Goal: Transaction & Acquisition: Purchase product/service

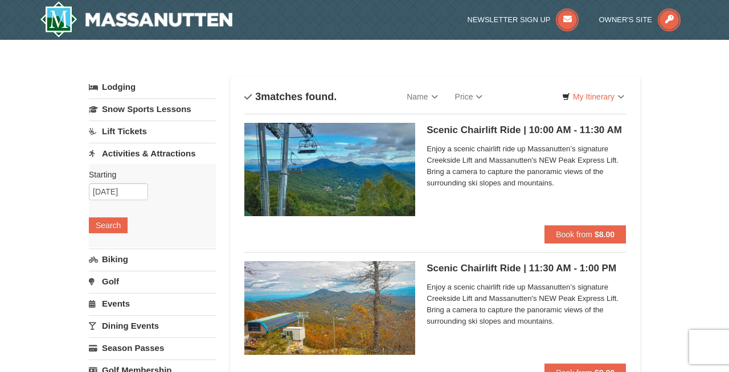
scroll to position [38, 0]
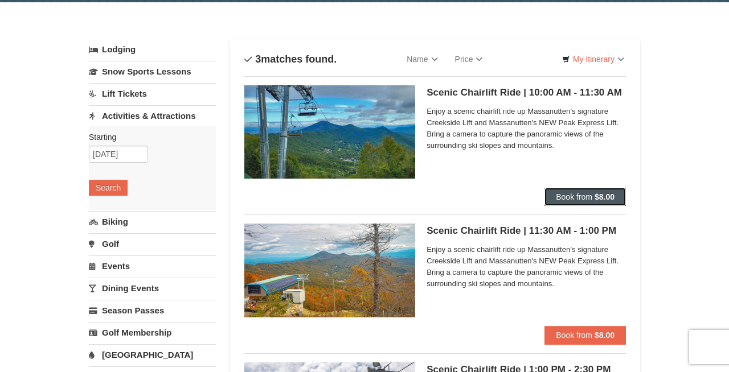
click at [585, 198] on span "Book from" at bounding box center [574, 196] width 36 height 9
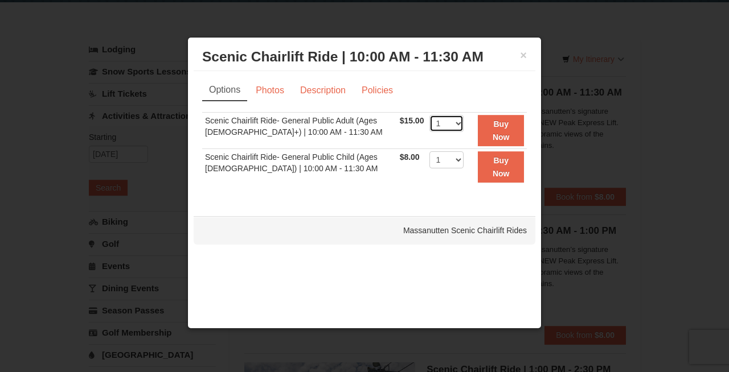
click at [441, 124] on select "1 2 3 4 5 6 7 8 9 10 11 12 13 14 15 16 17 18 19 20 21 22" at bounding box center [446, 123] width 34 height 17
select select "2"
click at [444, 162] on select "1 2 3 4 5 6 7 8 9 10 11 12 13 14 15 16 17 18 19 20 21 22" at bounding box center [446, 159] width 34 height 17
click at [269, 95] on link "Photos" at bounding box center [269, 91] width 43 height 22
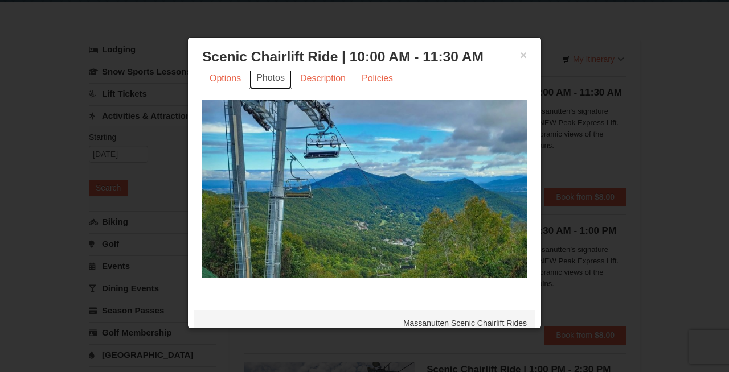
scroll to position [0, 0]
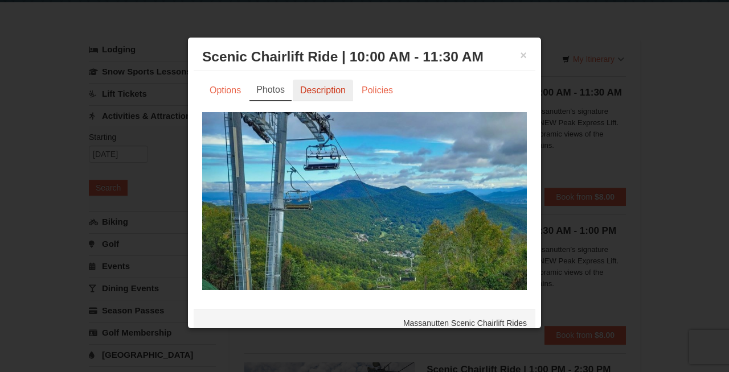
click at [316, 88] on link "Description" at bounding box center [323, 91] width 60 height 22
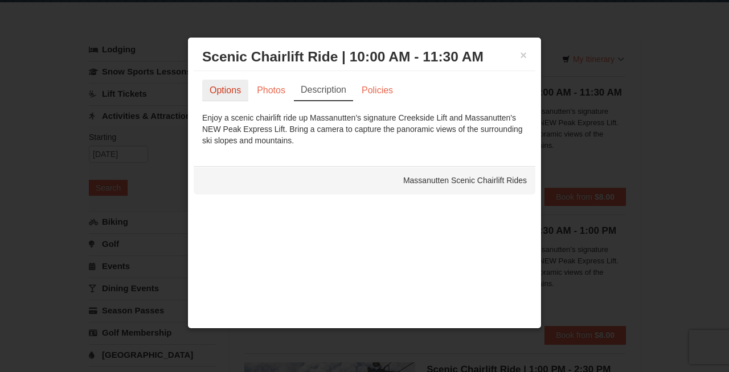
click at [225, 95] on link "Options" at bounding box center [225, 91] width 46 height 22
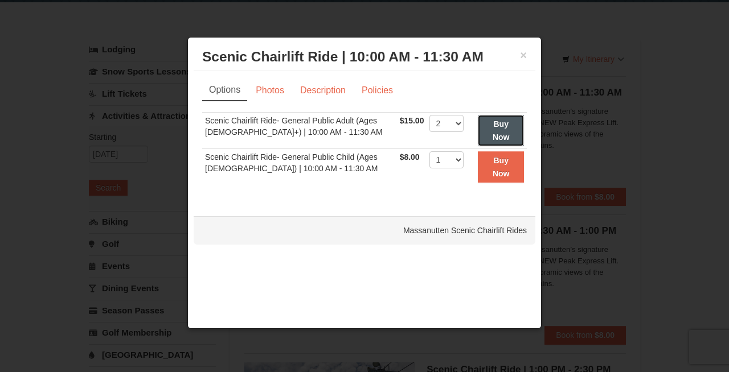
click at [509, 128] on button "Buy Now" at bounding box center [501, 130] width 46 height 31
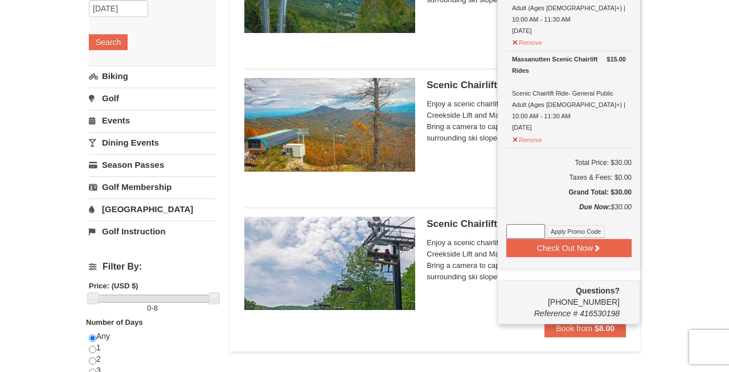
scroll to position [188, 0]
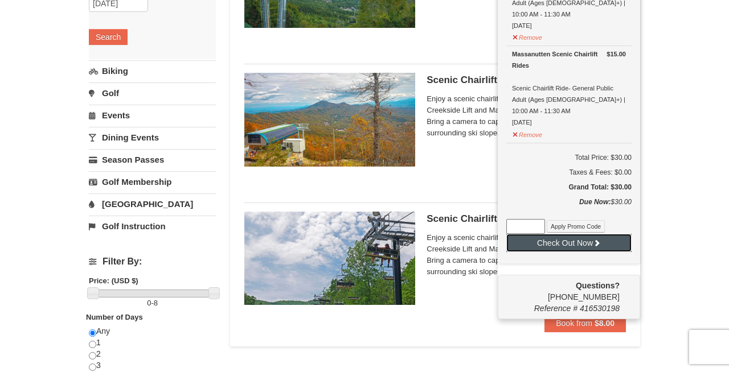
click at [552, 234] on button "Check Out Now" at bounding box center [568, 243] width 125 height 18
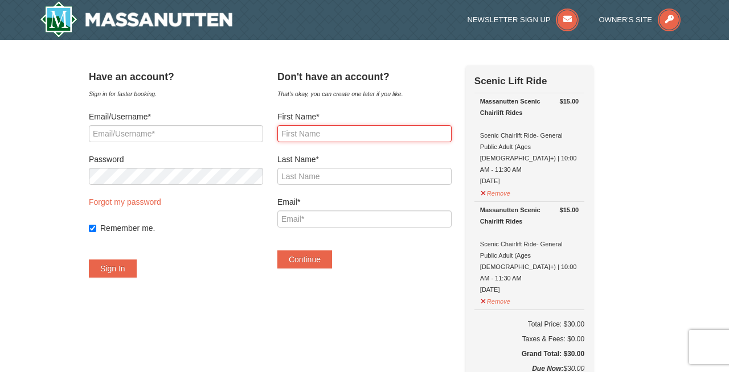
click at [319, 130] on input "First Name*" at bounding box center [364, 133] width 174 height 17
type input "Thy"
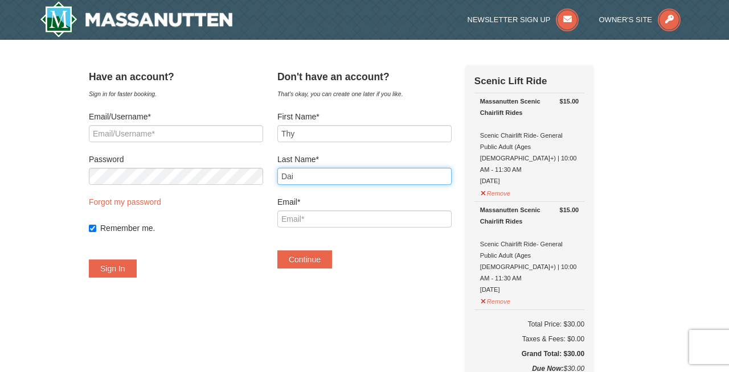
type input "Dai"
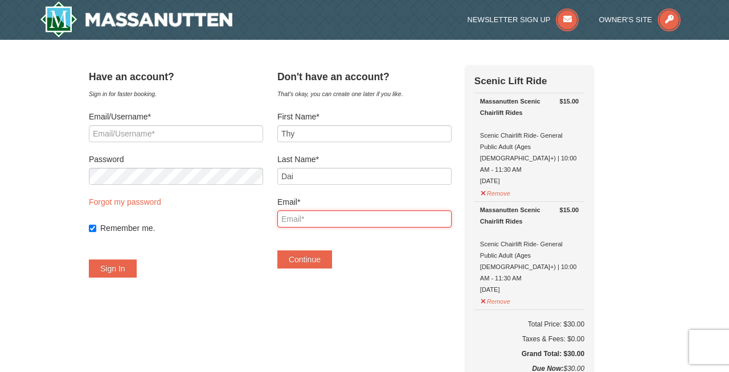
click at [323, 227] on input "Email*" at bounding box center [364, 219] width 174 height 17
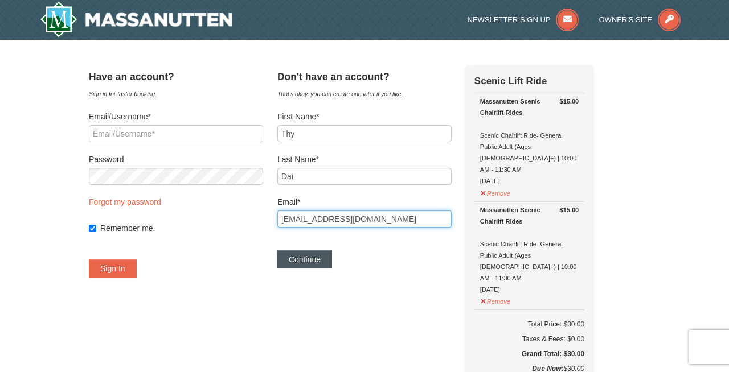
type input "[EMAIL_ADDRESS][DOMAIN_NAME]"
click at [318, 264] on button "Continue" at bounding box center [304, 259] width 55 height 18
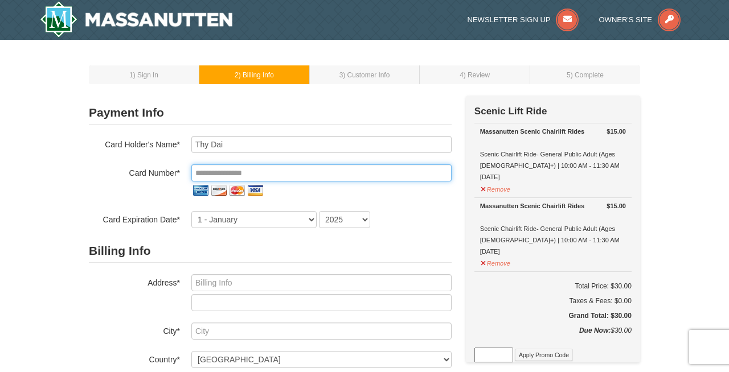
click at [225, 171] on input "tel" at bounding box center [321, 173] width 260 height 17
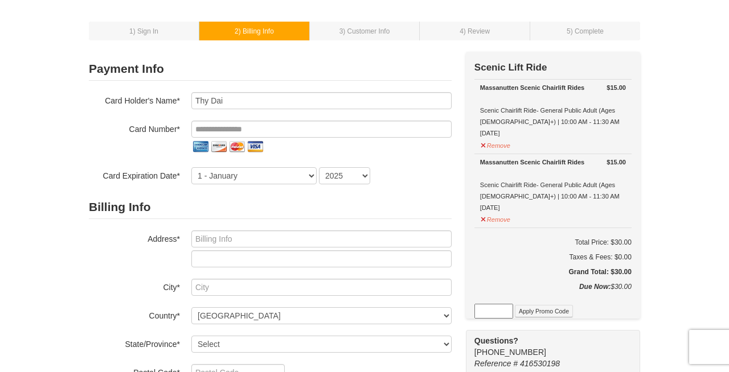
scroll to position [45, 0]
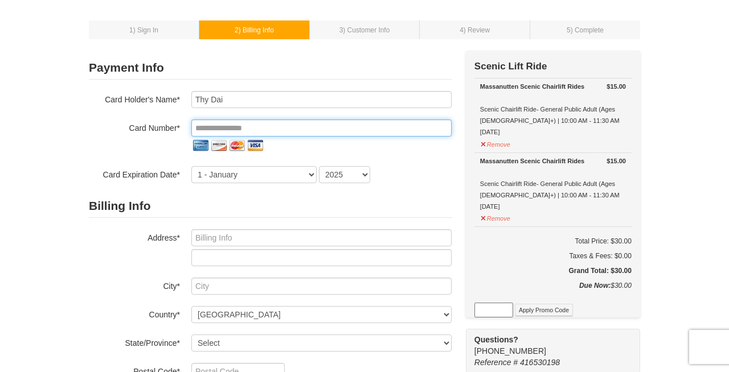
click at [227, 130] on input "tel" at bounding box center [321, 128] width 260 height 17
click at [238, 131] on input "tel" at bounding box center [321, 128] width 260 height 17
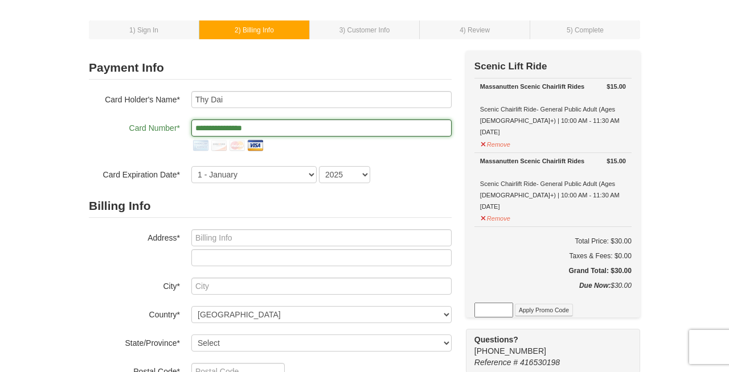
type input "**********"
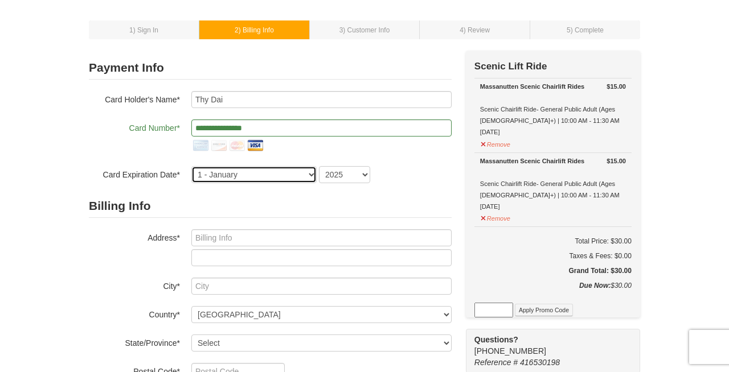
click at [224, 169] on select "1 - January 2 - February 3 - March 4 - April 5 - May 6 - June 7 - July 8 - Augu…" at bounding box center [253, 174] width 125 height 17
select select "3"
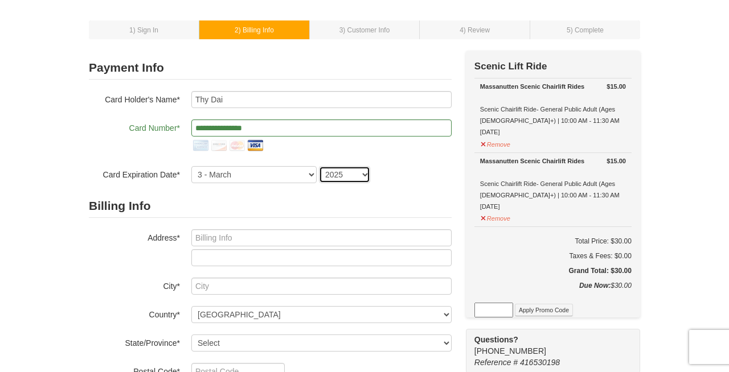
click at [337, 174] on select "2025 2026 2027 2028 2029 2030 2031 2032 2033 2034" at bounding box center [344, 174] width 51 height 17
select select "2027"
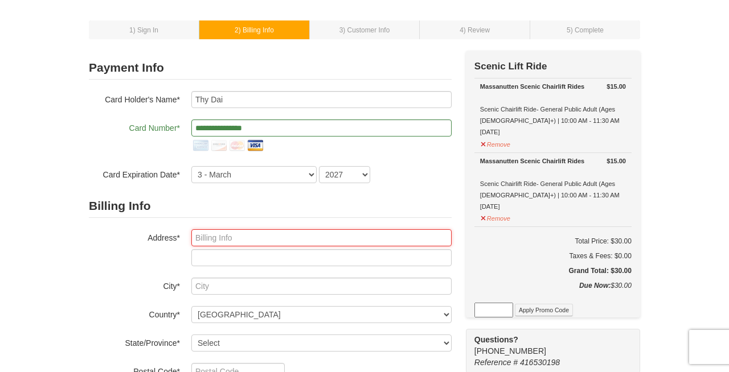
click at [290, 232] on input "text" at bounding box center [321, 237] width 260 height 17
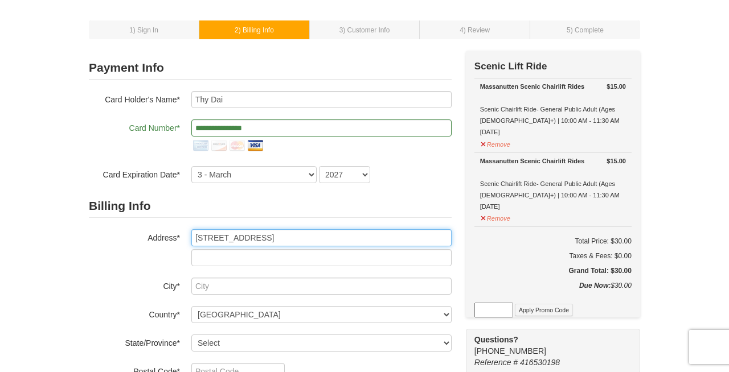
type input "6612 Williamsburg Blvd"
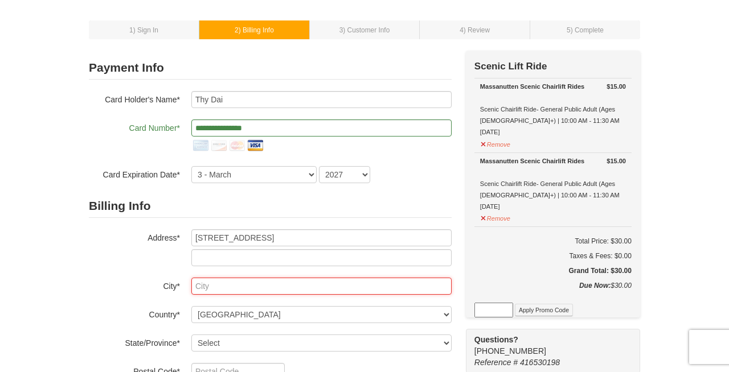
click at [262, 281] on input "text" at bounding box center [321, 286] width 260 height 17
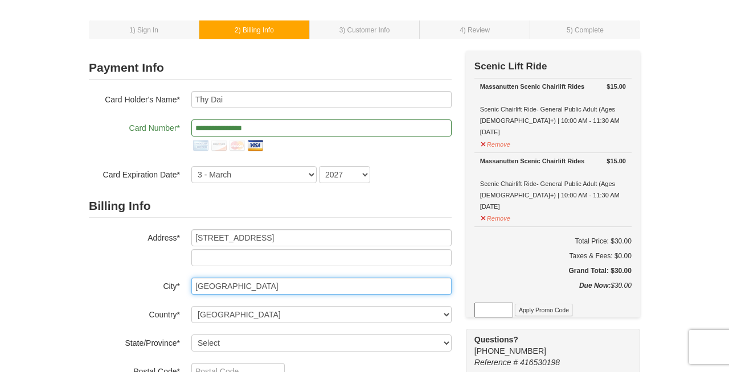
type input "Arlington"
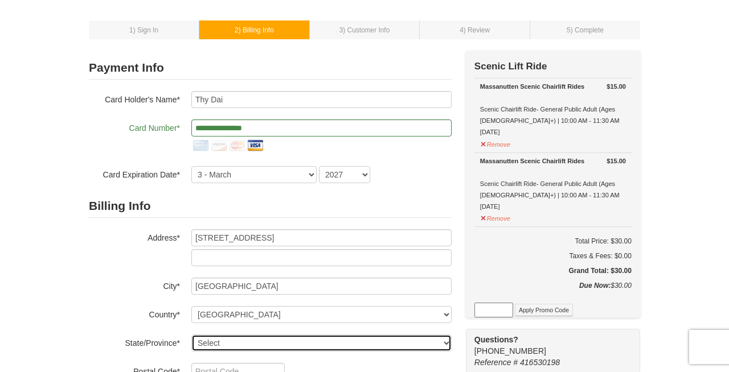
click at [241, 345] on select "Select Alabama Alaska American Samoa Arizona Arkansas California Colorado Conne…" at bounding box center [321, 343] width 260 height 17
select select "VA"
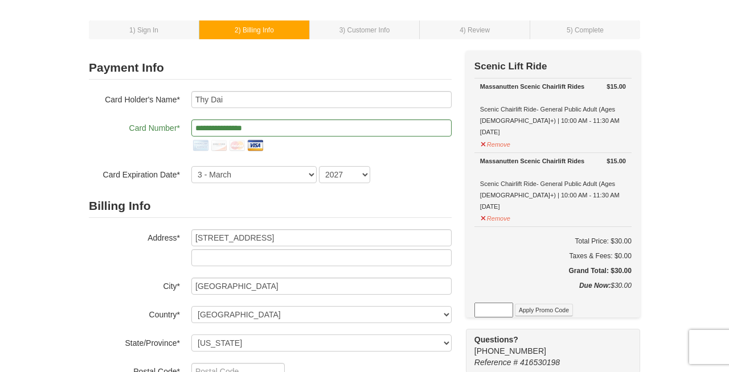
click at [87, 303] on div "1 ) Sign In 2 ) Billing Info 3 ) Customer Info ) Review ) Complete × New Card" at bounding box center [364, 335] width 574 height 658
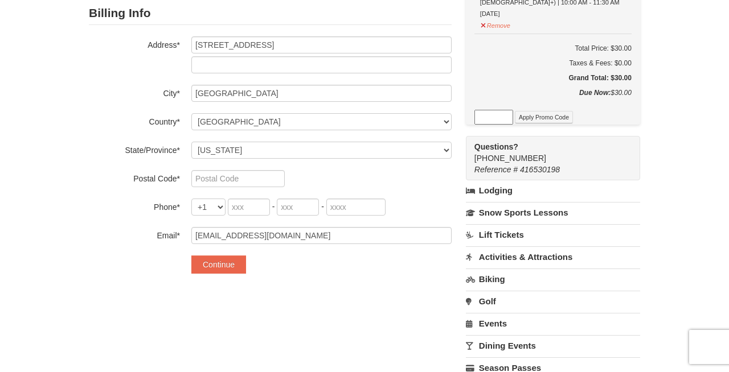
scroll to position [239, 0]
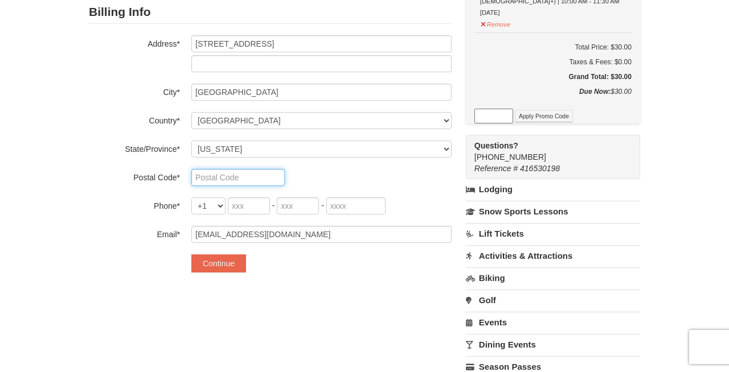
click at [208, 177] on input "text" at bounding box center [237, 177] width 93 height 17
type input "22213"
click at [244, 203] on input "tel" at bounding box center [249, 206] width 42 height 17
type input "703"
click at [288, 206] on input "tel" at bounding box center [298, 206] width 42 height 17
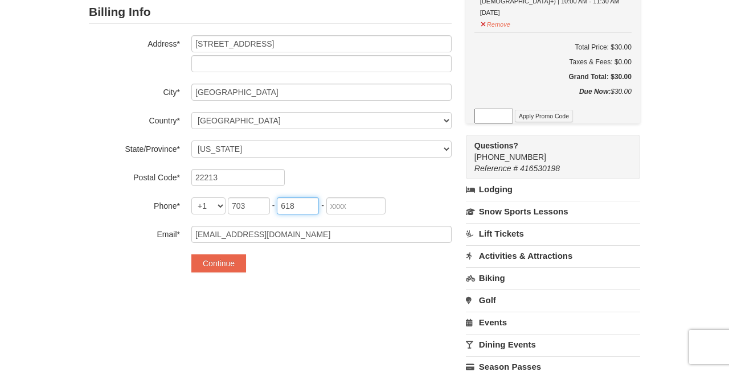
type input "618"
click at [343, 207] on input "tel" at bounding box center [355, 206] width 59 height 17
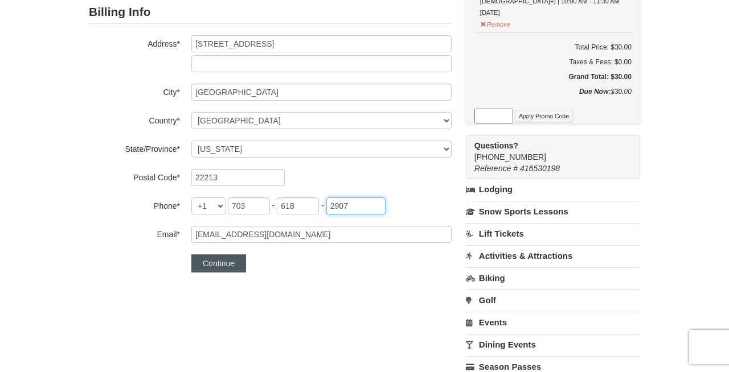
type input "2907"
click at [235, 257] on button "Continue" at bounding box center [218, 263] width 55 height 18
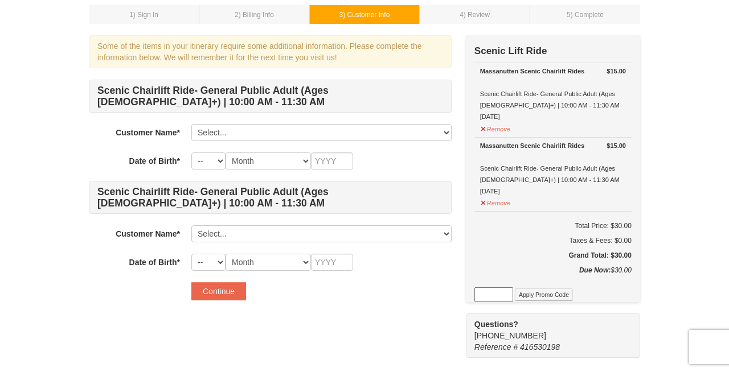
scroll to position [54, 0]
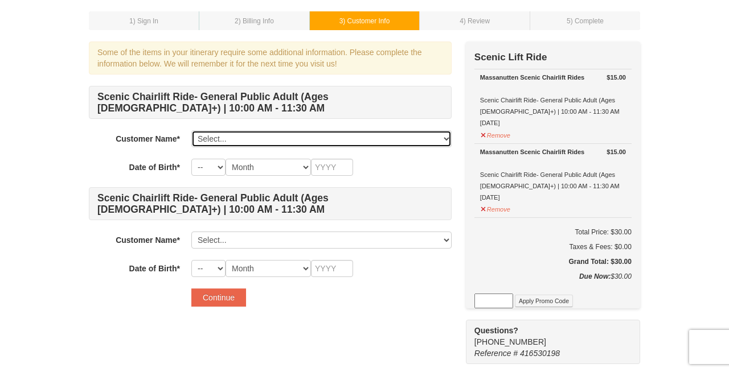
click at [231, 140] on select "Select... Thy Dai Add New..." at bounding box center [321, 138] width 260 height 17
select select "28349990"
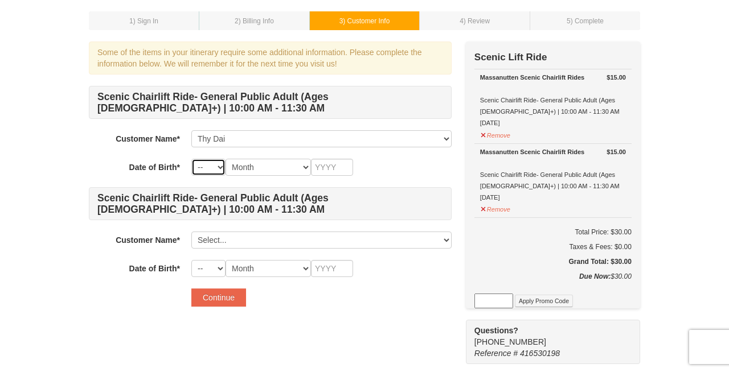
click at [213, 164] on select "-- 01 02 03 04 05 06 07 08 09 10 11 12 13 14 15 16 17 18 19 20 21 22 23 24 25 2…" at bounding box center [208, 167] width 34 height 17
select select "07"
click at [250, 167] on select "Month January February March April May June July August September October Novem…" at bounding box center [267, 167] width 85 height 17
select select "07"
click at [322, 162] on input "text" at bounding box center [332, 167] width 42 height 17
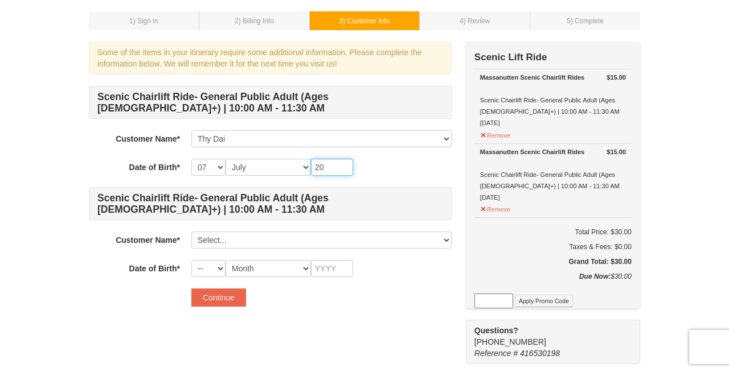
type input "2"
type input "1996"
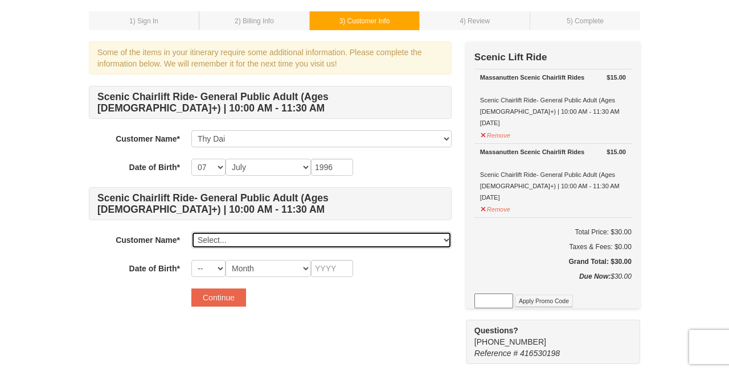
click at [225, 247] on select "Select... Thy Dai Add New..." at bounding box center [321, 240] width 260 height 17
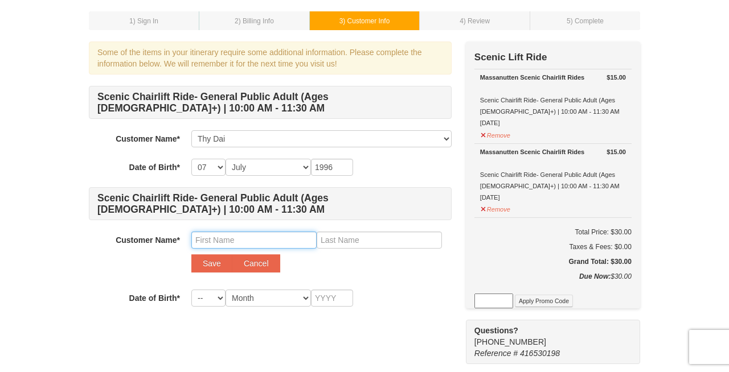
click at [225, 243] on input "text" at bounding box center [253, 240] width 125 height 17
type input "Ashleigh"
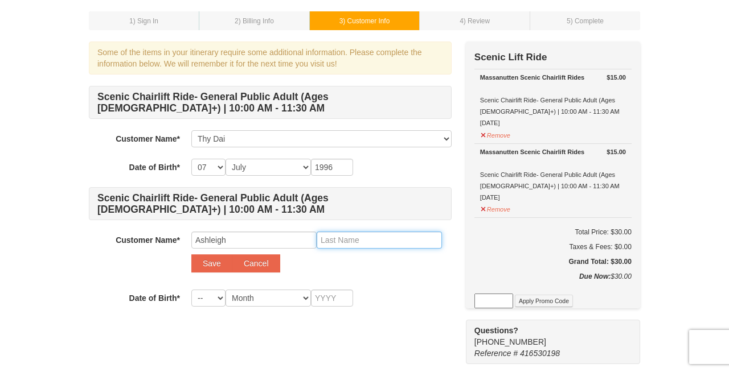
click at [332, 235] on input "text" at bounding box center [379, 240] width 125 height 17
type input "Ebreneyin"
click at [216, 297] on select "-- 01 02 03 04 05 06 07 08 09 10 11 12 13 14 15 16 17 18 19 20 21 22 23 24 25 2…" at bounding box center [208, 298] width 34 height 17
select select "01"
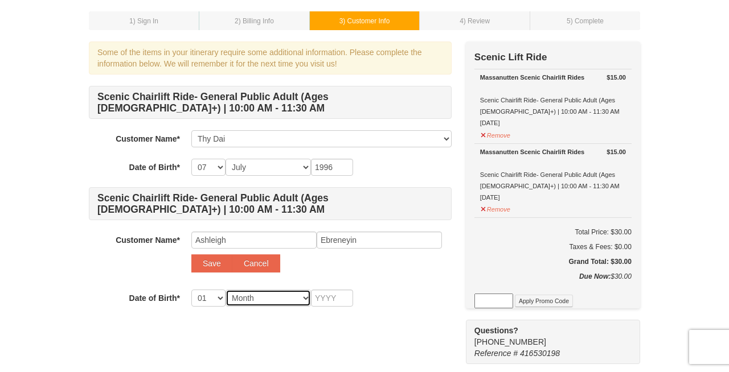
click at [256, 301] on select "Month January February March April May June July August September October Novem…" at bounding box center [267, 298] width 85 height 17
select select "01"
click at [327, 302] on input "text" at bounding box center [332, 298] width 42 height 17
type input "1996"
click at [426, 302] on div "-- 01 02 03 04 05 06 07 08 09 10 11 12 13 14 15 16 17 18 19 20 21 22 23 24 25 2…" at bounding box center [321, 298] width 260 height 17
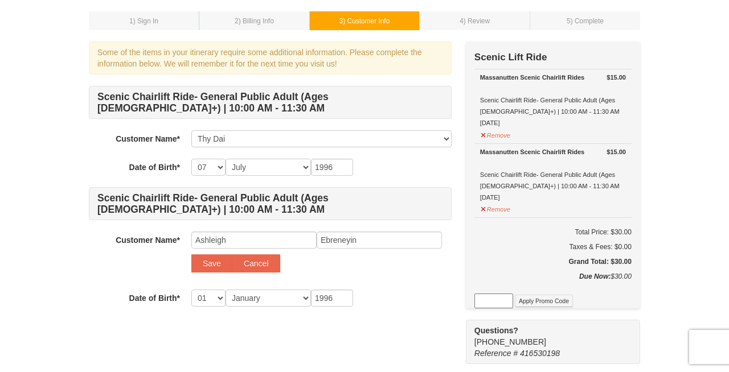
click at [384, 298] on div "-- 01 02 03 04 05 06 07 08 09 10 11 12 13 14 15 16 17 18 19 20 21 22 23 24 25 2…" at bounding box center [321, 298] width 260 height 17
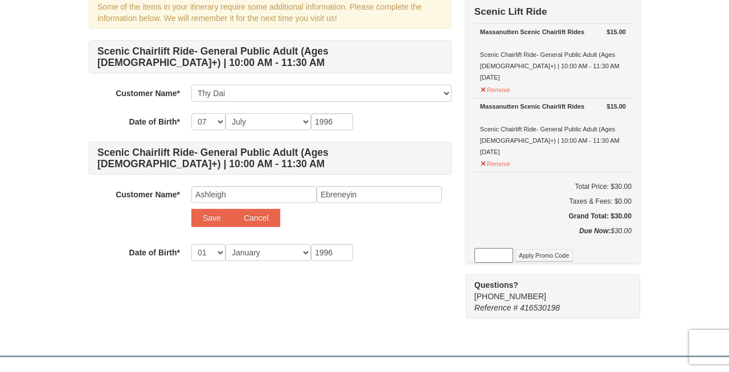
scroll to position [103, 0]
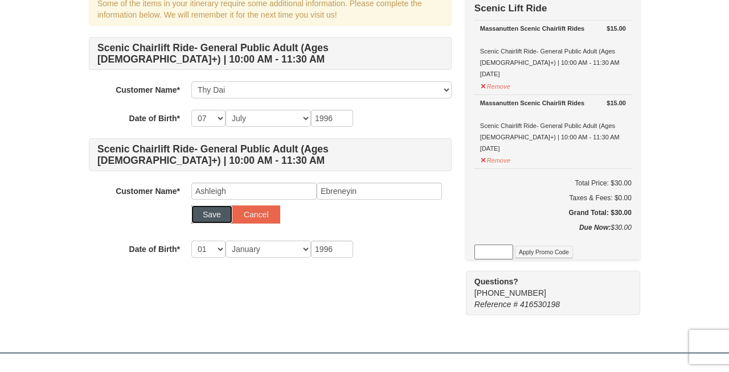
click at [218, 221] on button "Save" at bounding box center [211, 215] width 41 height 18
select select
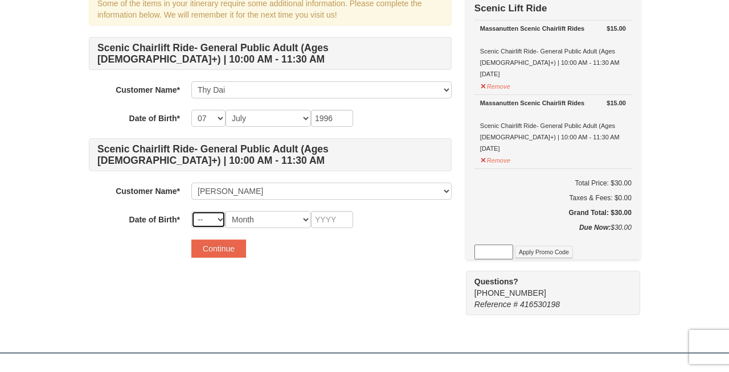
click at [216, 217] on select "-- 01 02 03 04 05 06 07 08 09 10 11 12 13 14 15 16 17 18 19 20 21 22 23 24 25 2…" at bounding box center [208, 219] width 34 height 17
select select "01"
click at [254, 224] on select "Month January February March April May June July August September October Novem…" at bounding box center [267, 219] width 85 height 17
select select "01"
click at [340, 219] on input "text" at bounding box center [332, 219] width 42 height 17
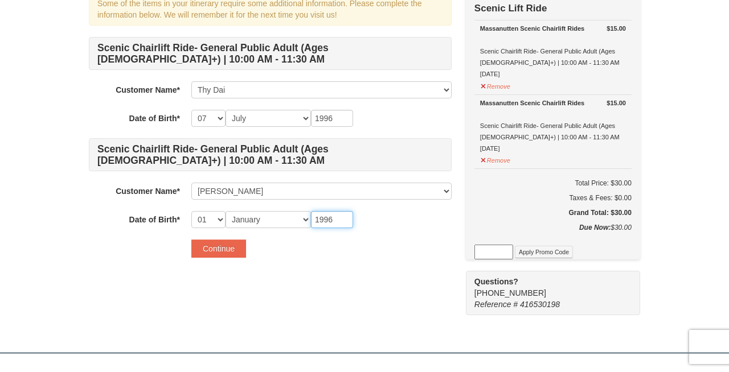
type input "1996"
click at [392, 257] on div "Continue" at bounding box center [321, 249] width 260 height 18
click at [211, 244] on button "Continue" at bounding box center [218, 249] width 55 height 18
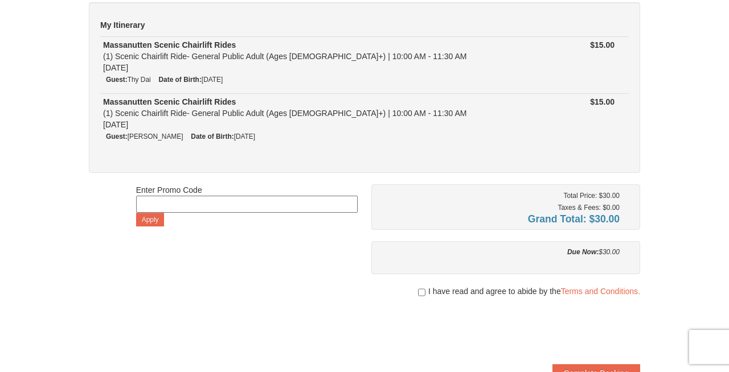
scroll to position [172, 0]
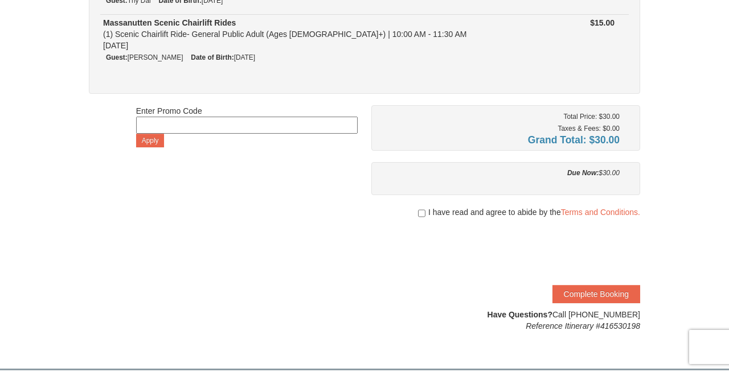
click at [421, 218] on div at bounding box center [505, 223] width 269 height 11
click at [420, 209] on input "checkbox" at bounding box center [421, 213] width 7 height 9
checkbox input "true"
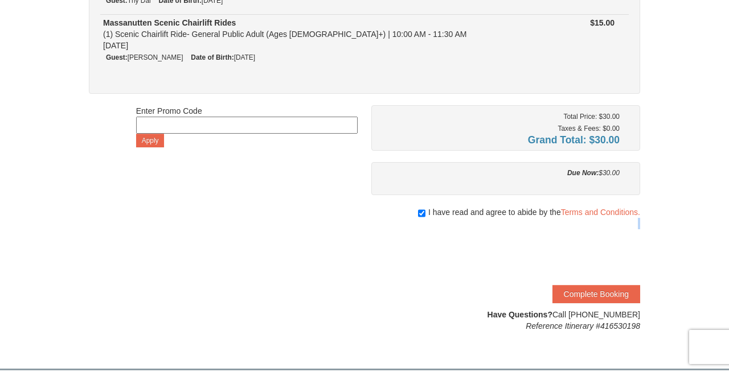
click at [369, 264] on div "Enter Promo Code Apply Total Price: $30.00 Taxes & Fees: $0.00 Grand Total: $30…" at bounding box center [364, 218] width 551 height 227
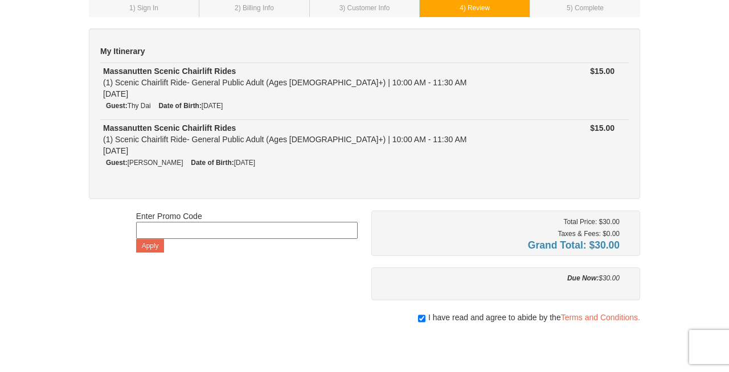
scroll to position [0, 0]
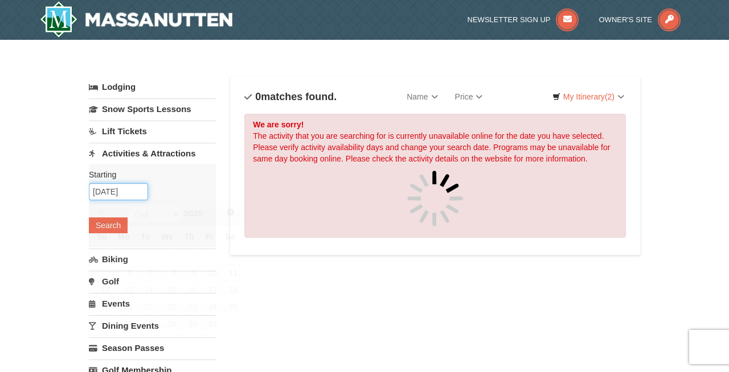
click at [116, 194] on input "[DATE]" at bounding box center [118, 191] width 59 height 17
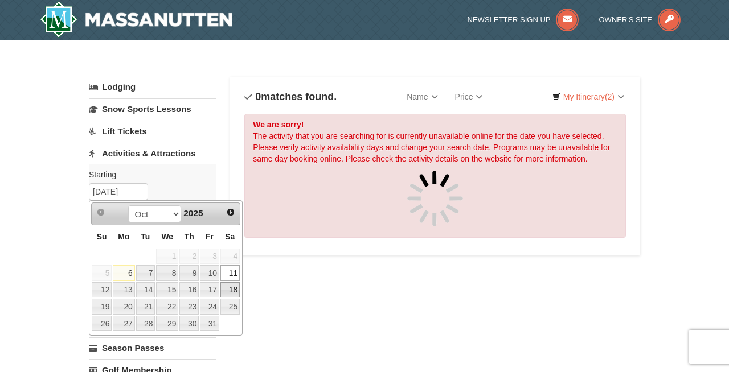
click at [224, 285] on link "18" at bounding box center [229, 290] width 19 height 16
type input "[DATE]"
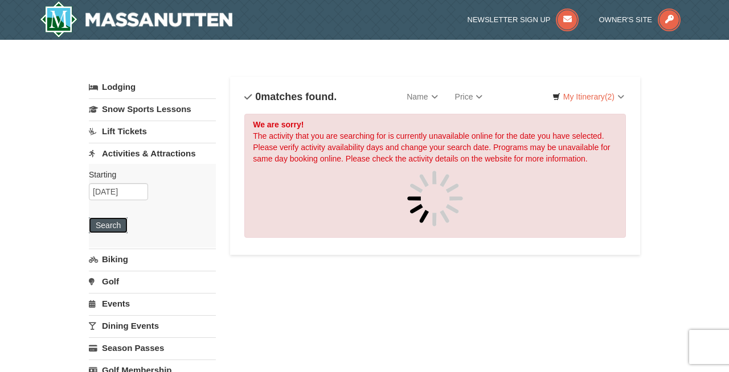
click at [114, 225] on button "Search" at bounding box center [108, 225] width 39 height 16
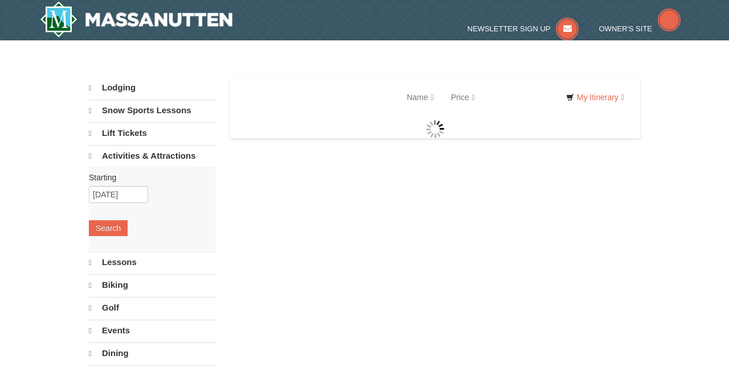
select select "10"
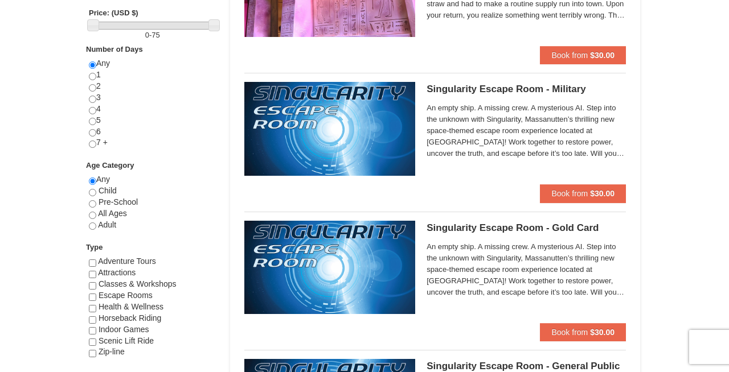
scroll to position [459, 0]
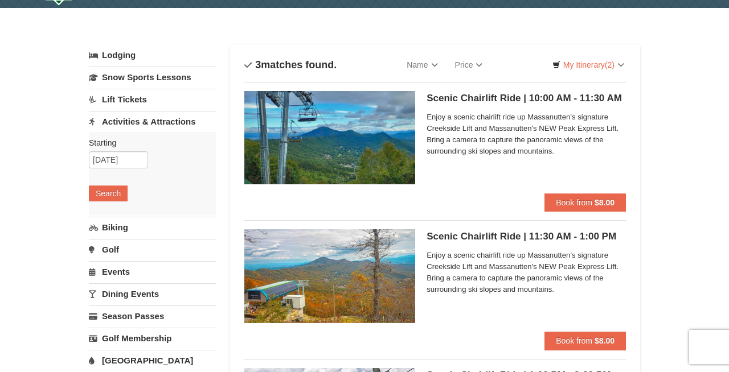
scroll to position [32, 0]
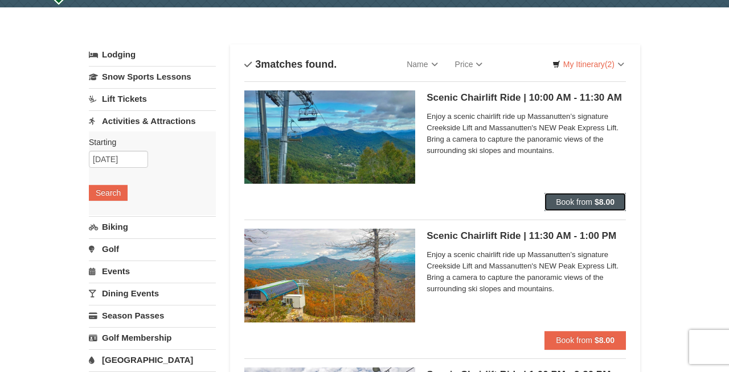
click at [590, 206] on span "Book from" at bounding box center [574, 202] width 36 height 9
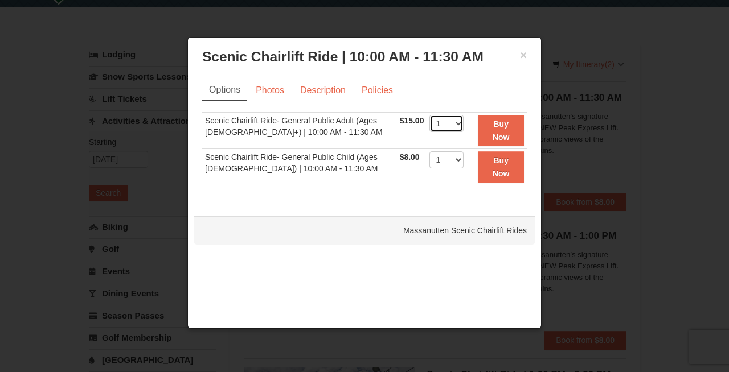
click at [442, 125] on select "1 2 3 4 5 6 7 8 9 10 11 12 13 14 15 16 17 18 19 20 21 22" at bounding box center [446, 123] width 34 height 17
select select "2"
click at [490, 129] on button "Buy Now" at bounding box center [501, 130] width 46 height 31
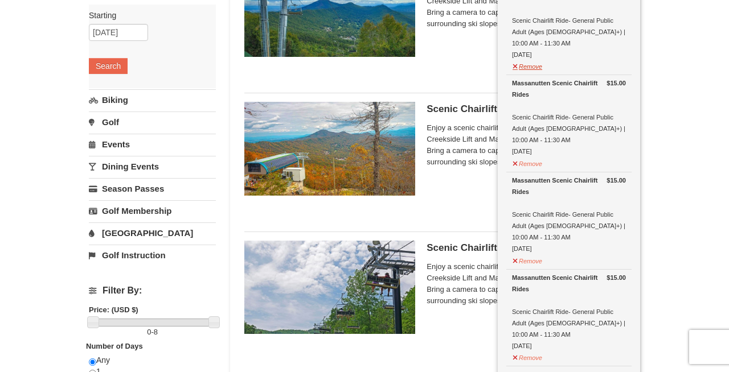
scroll to position [162, 0]
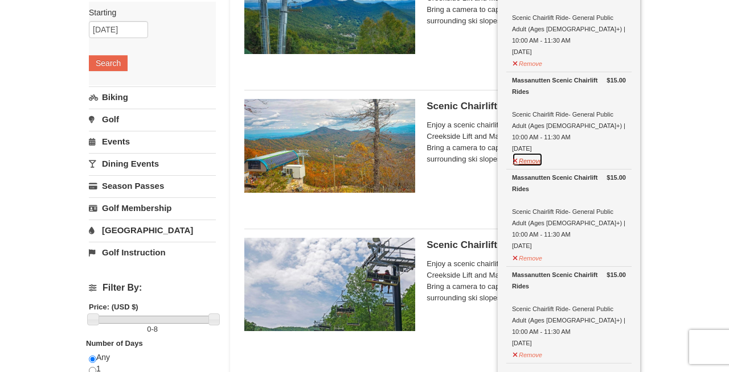
click at [533, 153] on button "Remove" at bounding box center [527, 160] width 31 height 14
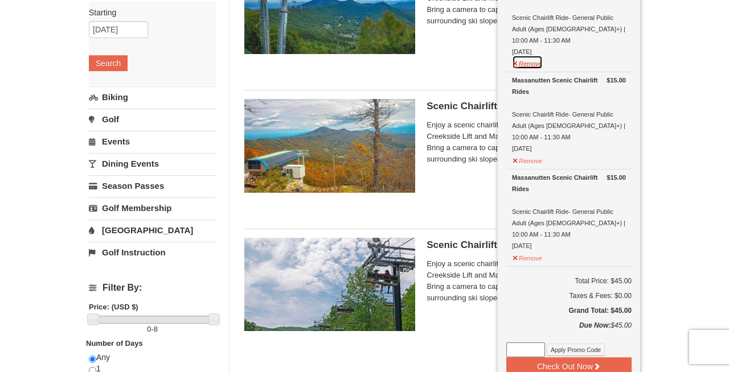
click at [529, 55] on button "Remove" at bounding box center [527, 62] width 31 height 14
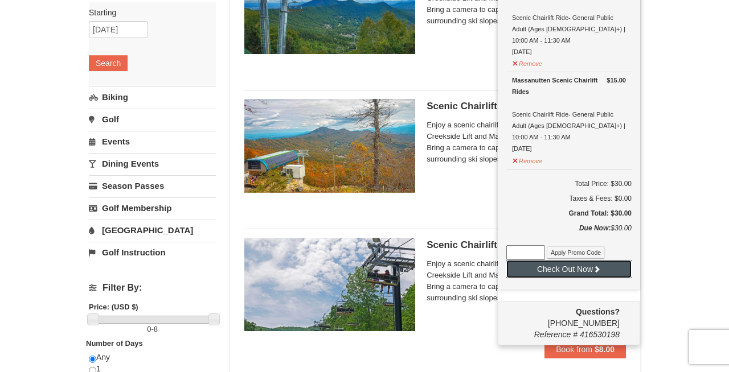
click at [565, 260] on button "Check Out Now" at bounding box center [568, 269] width 125 height 18
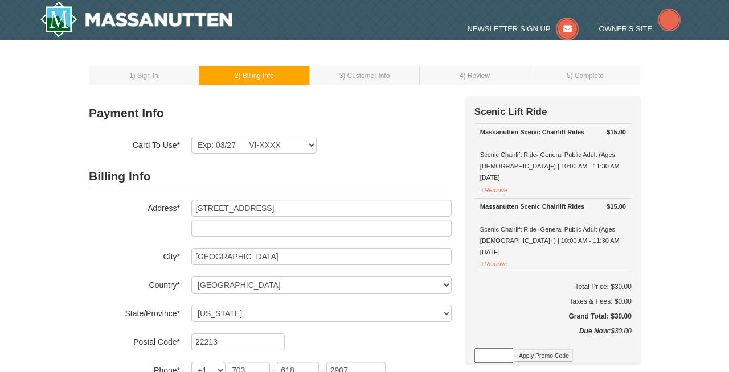
select select "VA"
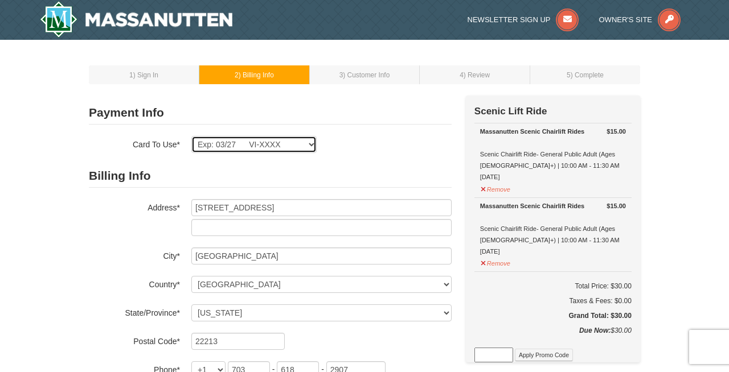
click at [263, 143] on select "Exp: 03/27 VI-XXXX New Card" at bounding box center [253, 144] width 125 height 17
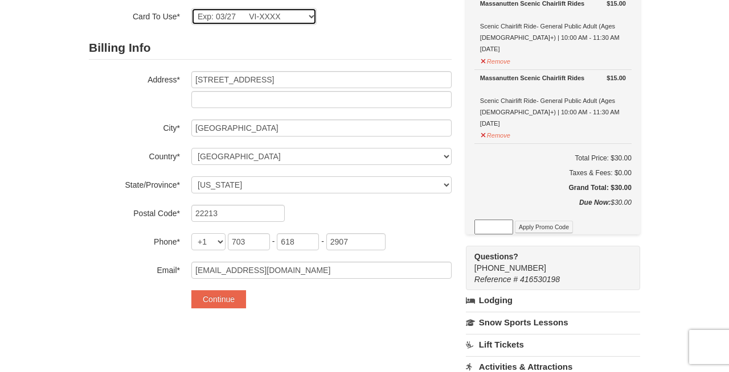
scroll to position [190, 0]
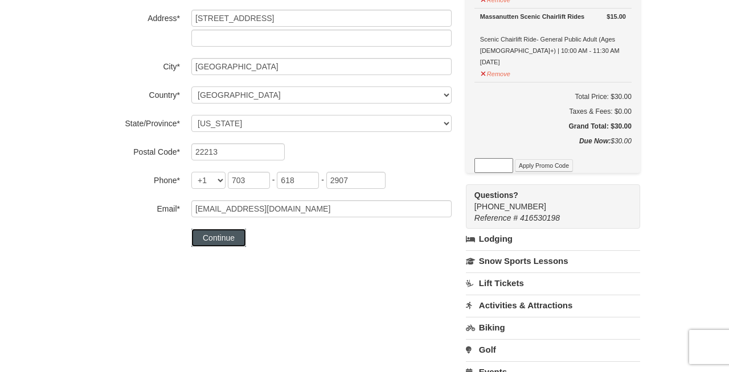
click at [233, 241] on button "Continue" at bounding box center [218, 238] width 55 height 18
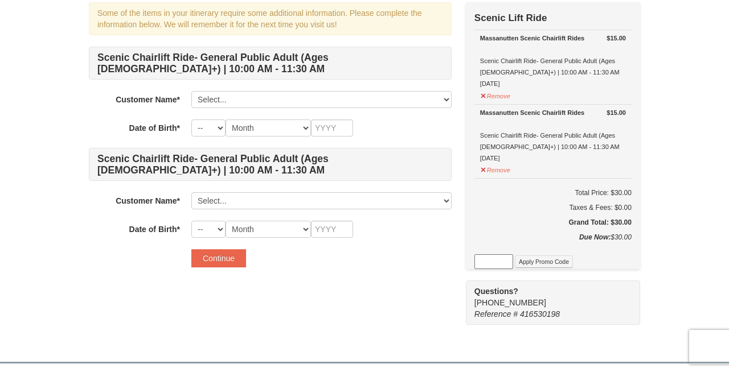
scroll to position [95, 0]
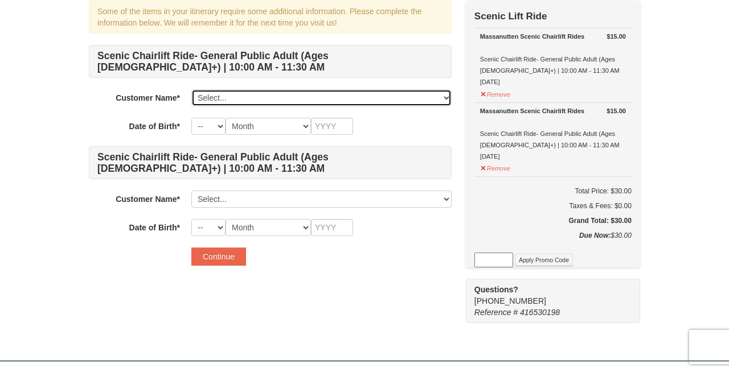
click at [252, 96] on select "Select... Thy Dai Ashleigh Ebreneyin Add New..." at bounding box center [321, 97] width 260 height 17
select select "28349990"
select select "07"
type input "1996"
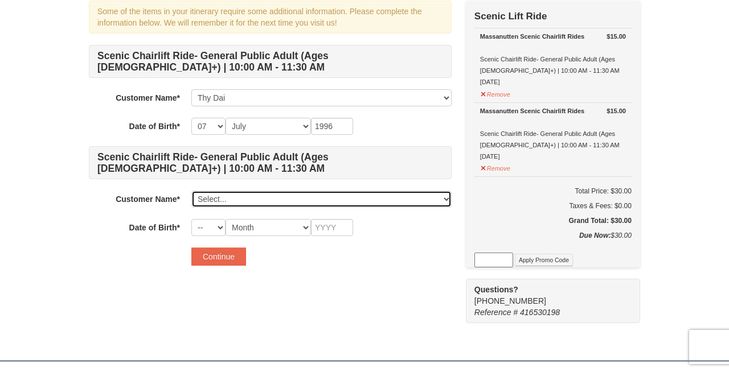
click at [235, 201] on select "Select... Thy Dai Ashleigh Ebreneyin Add New..." at bounding box center [321, 199] width 260 height 17
select select "28350079"
select select "01"
type input "1996"
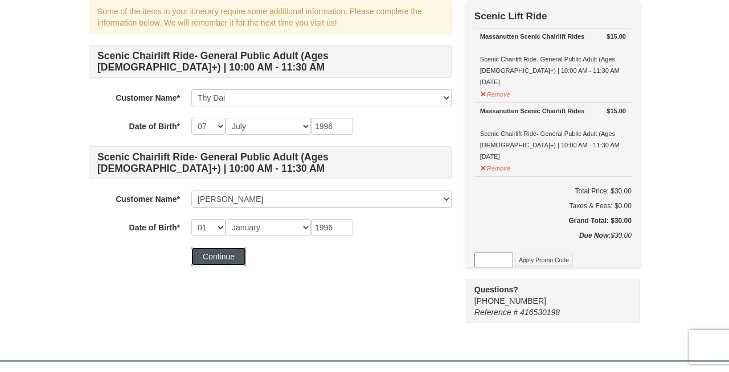
click at [234, 253] on button "Continue" at bounding box center [218, 257] width 55 height 18
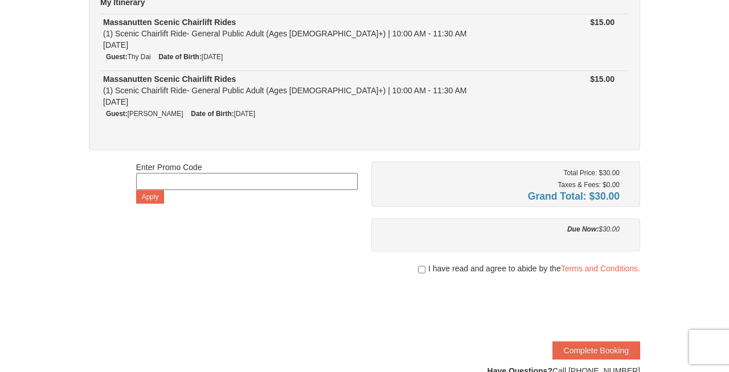
scroll to position [171, 0]
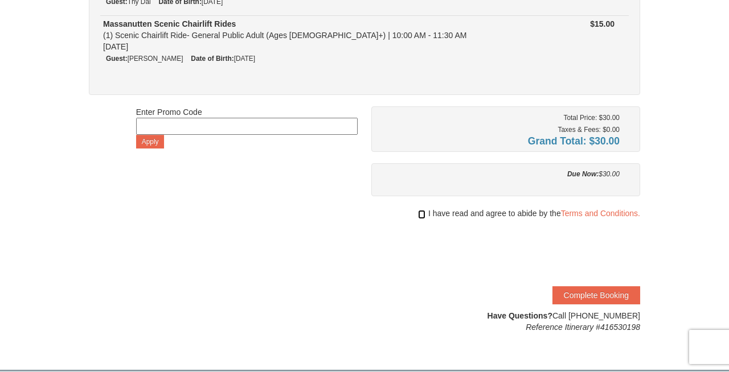
click at [418, 213] on input "checkbox" at bounding box center [421, 214] width 7 height 9
checkbox input "true"
click at [392, 277] on div "Total Price: $30.00 Taxes & Fees: $0.00 Grand Total: $30.00 Due Now: $30.00 I h…" at bounding box center [505, 219] width 269 height 227
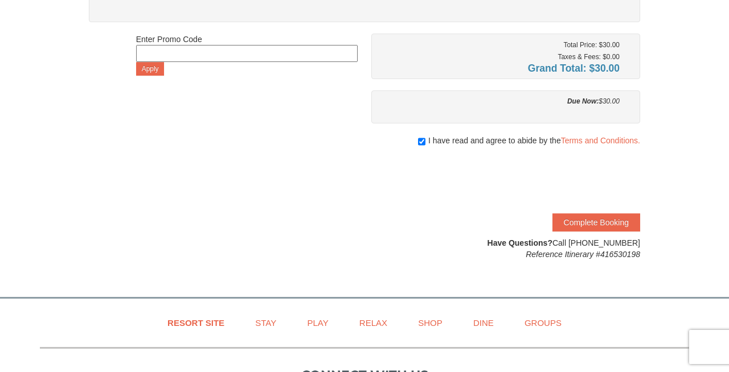
scroll to position [282, 0]
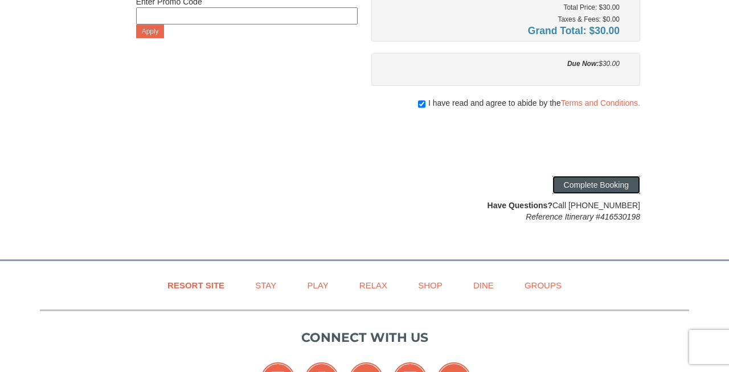
click at [584, 185] on button "Complete Booking" at bounding box center [596, 185] width 88 height 18
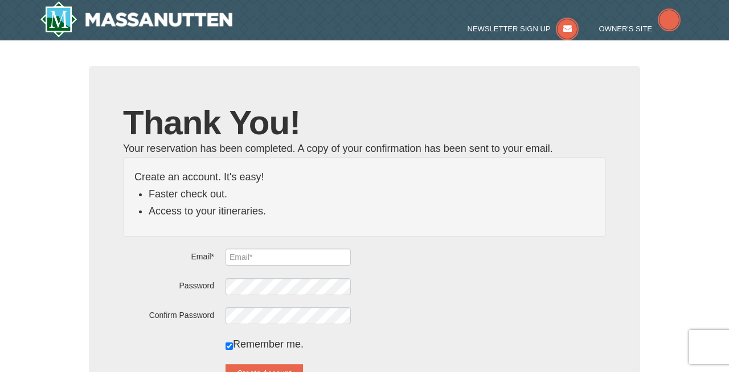
type input "[EMAIL_ADDRESS][DOMAIN_NAME]"
